Goal: Transaction & Acquisition: Subscribe to service/newsletter

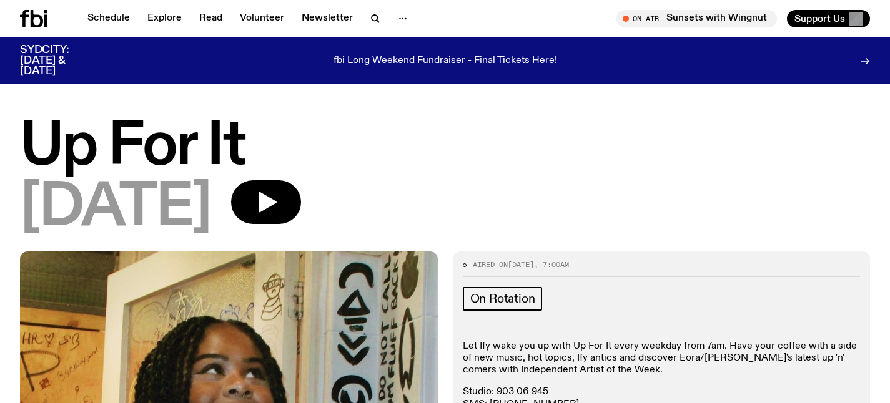
scroll to position [307, 0]
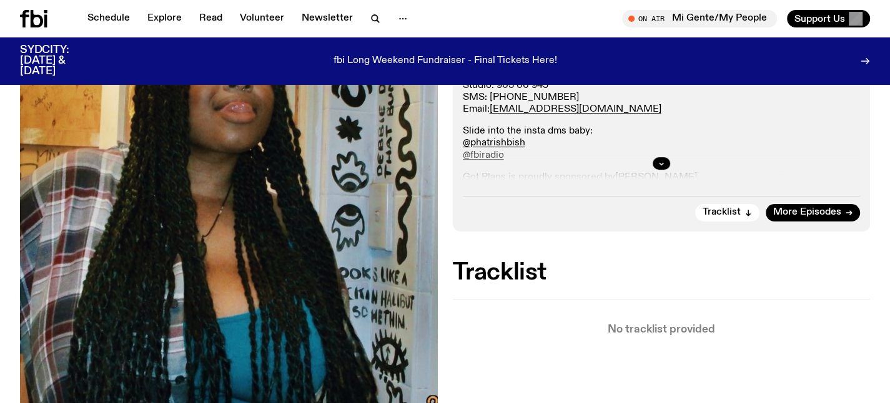
scroll to position [307, 0]
click at [720, 212] on span "Tracklist" at bounding box center [722, 212] width 38 height 9
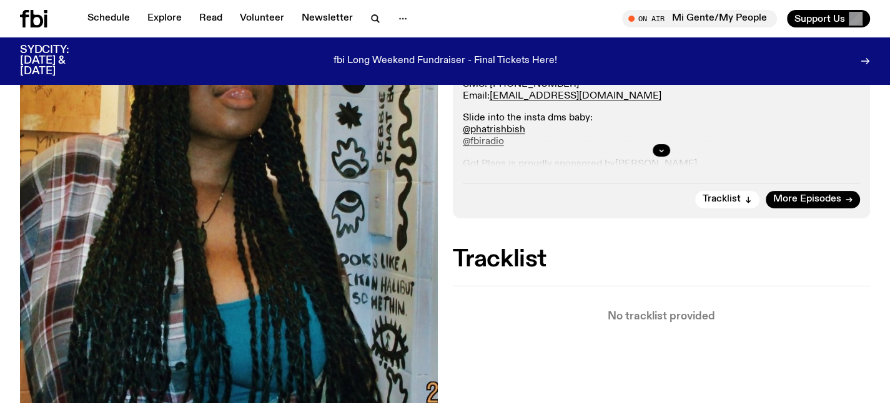
scroll to position [204, 0]
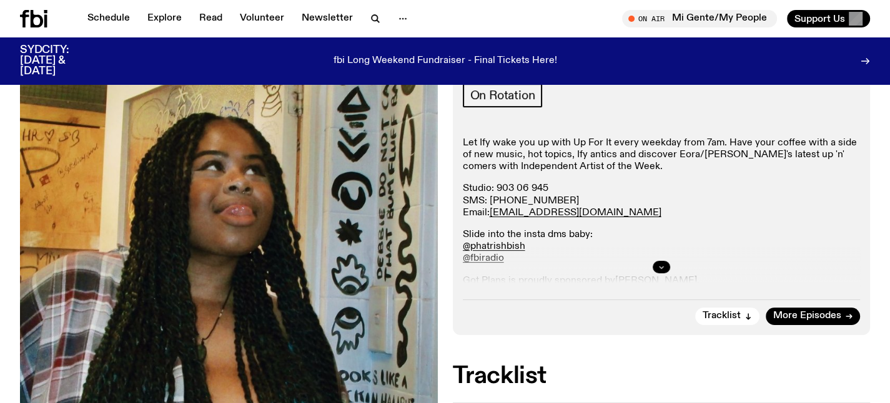
click at [663, 269] on icon "button" at bounding box center [661, 267] width 7 height 7
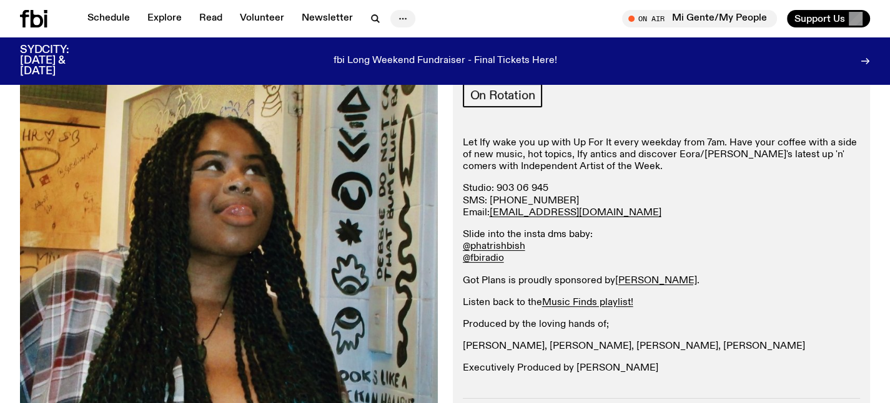
click at [402, 22] on icon "button" at bounding box center [402, 18] width 15 height 15
click at [170, 17] on link "Explore" at bounding box center [164, 18] width 49 height 17
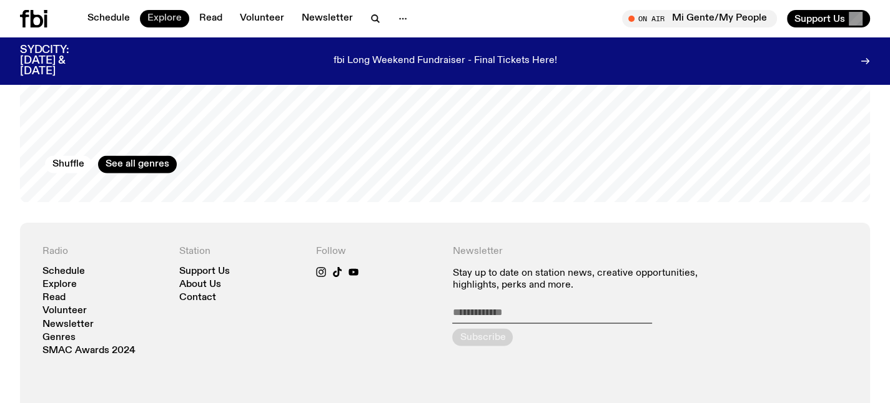
scroll to position [2199, 0]
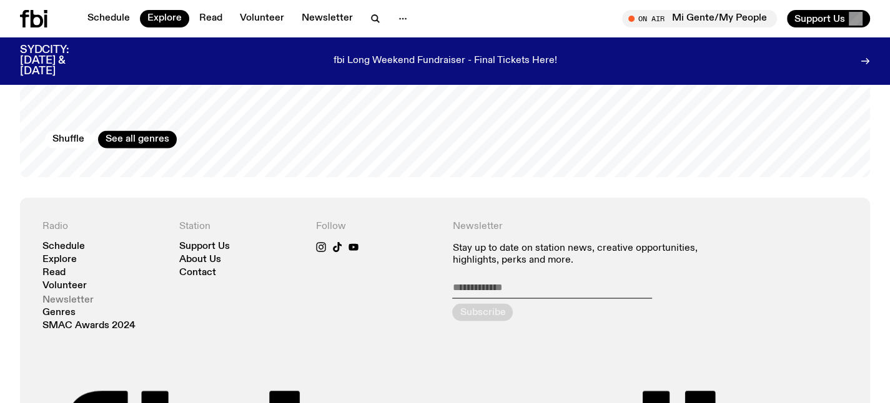
click at [54, 295] on link "Newsletter" at bounding box center [67, 299] width 51 height 9
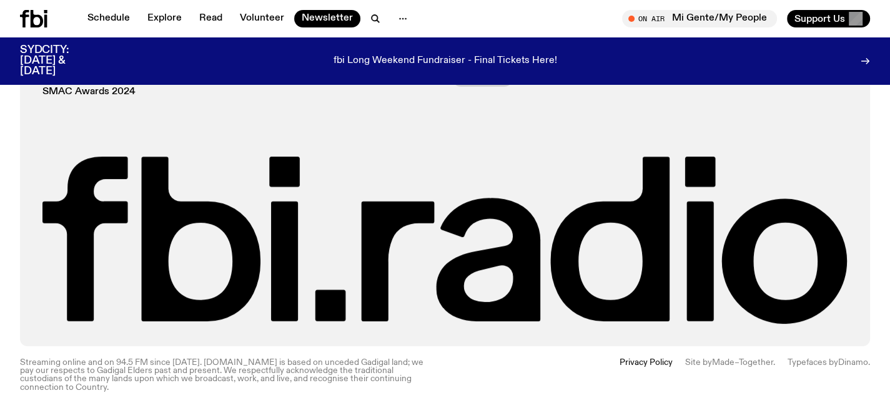
scroll to position [97, 0]
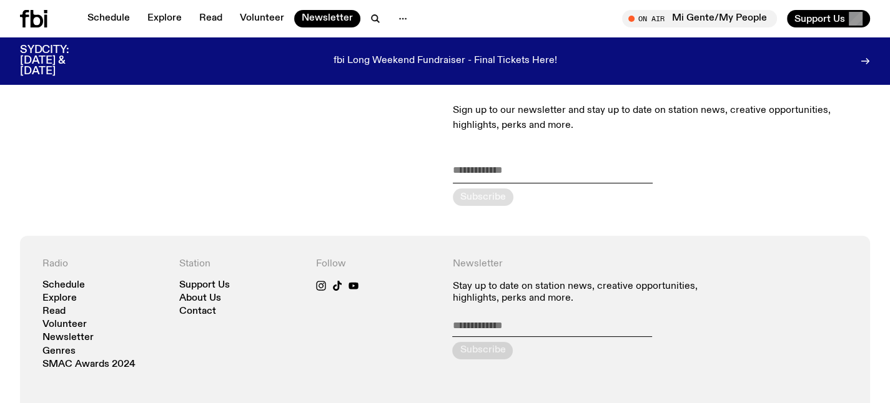
click at [485, 59] on p "fbi Long Weekend Fundraiser - Final Tickets Here!" at bounding box center [446, 61] width 224 height 11
